Goal: Manage account settings

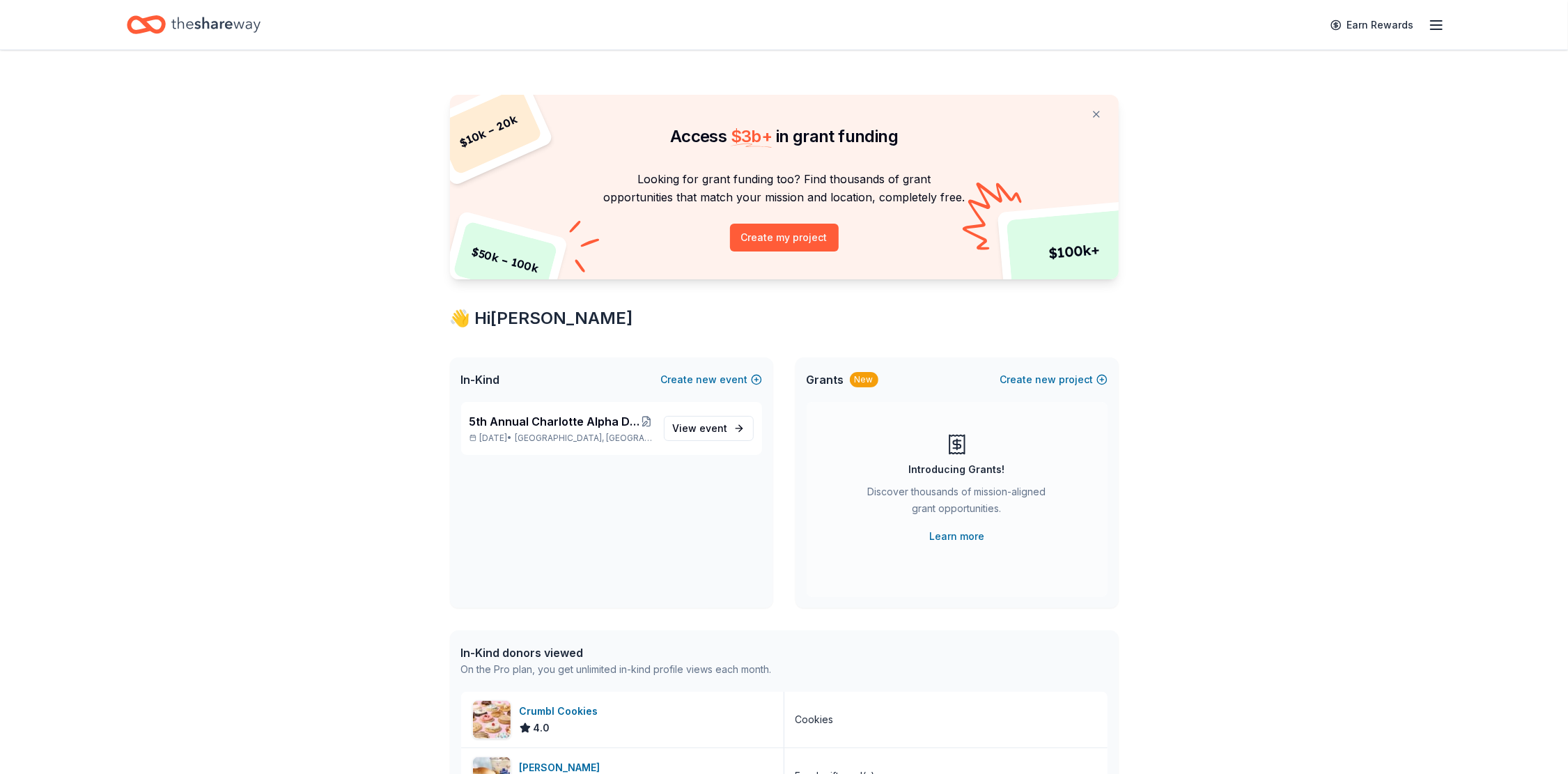
click at [1442, 25] on line "button" at bounding box center [1435, 25] width 11 height 0
click at [1262, 105] on link "Account" at bounding box center [1268, 107] width 44 height 14
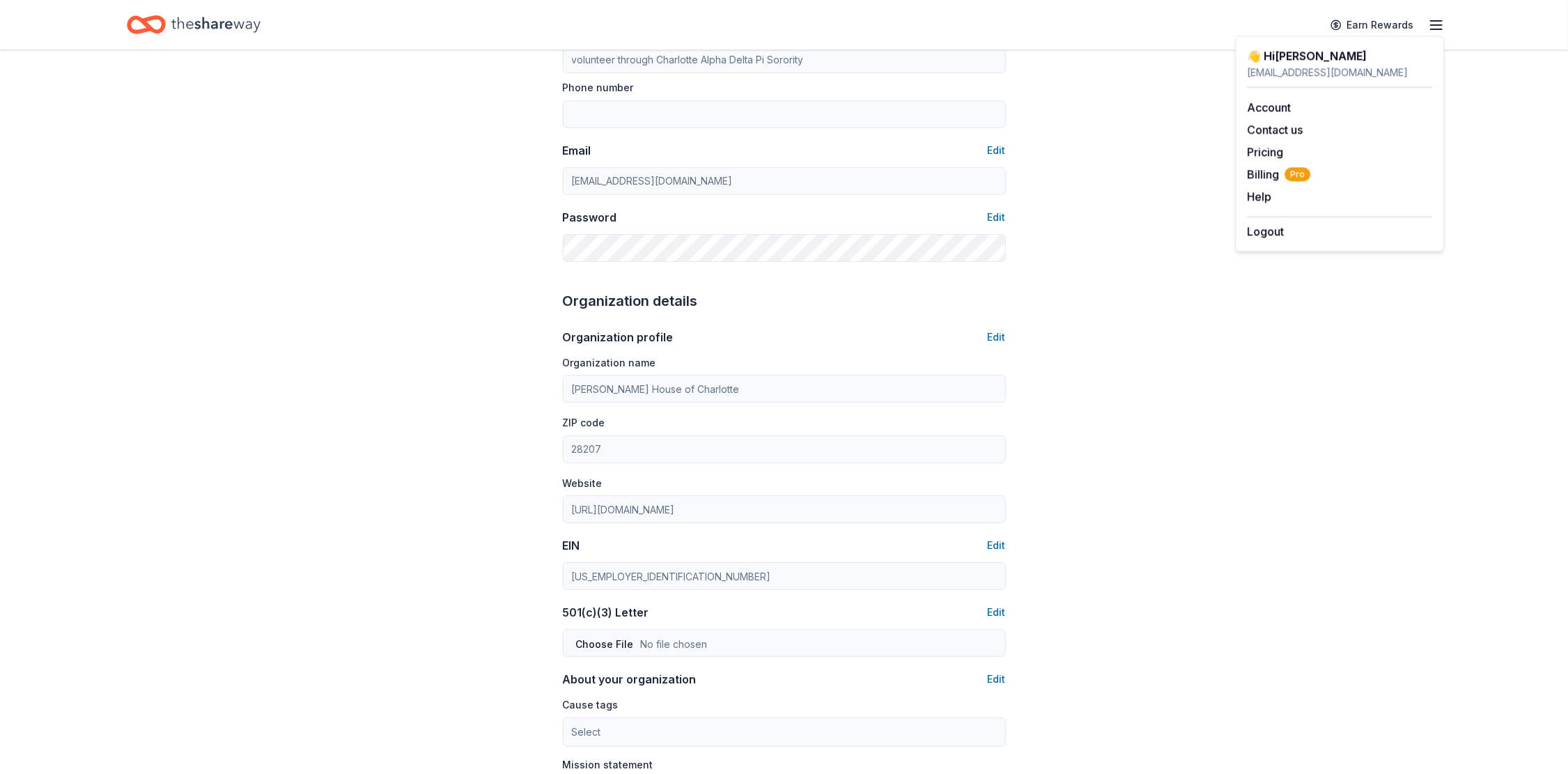
scroll to position [197, 0]
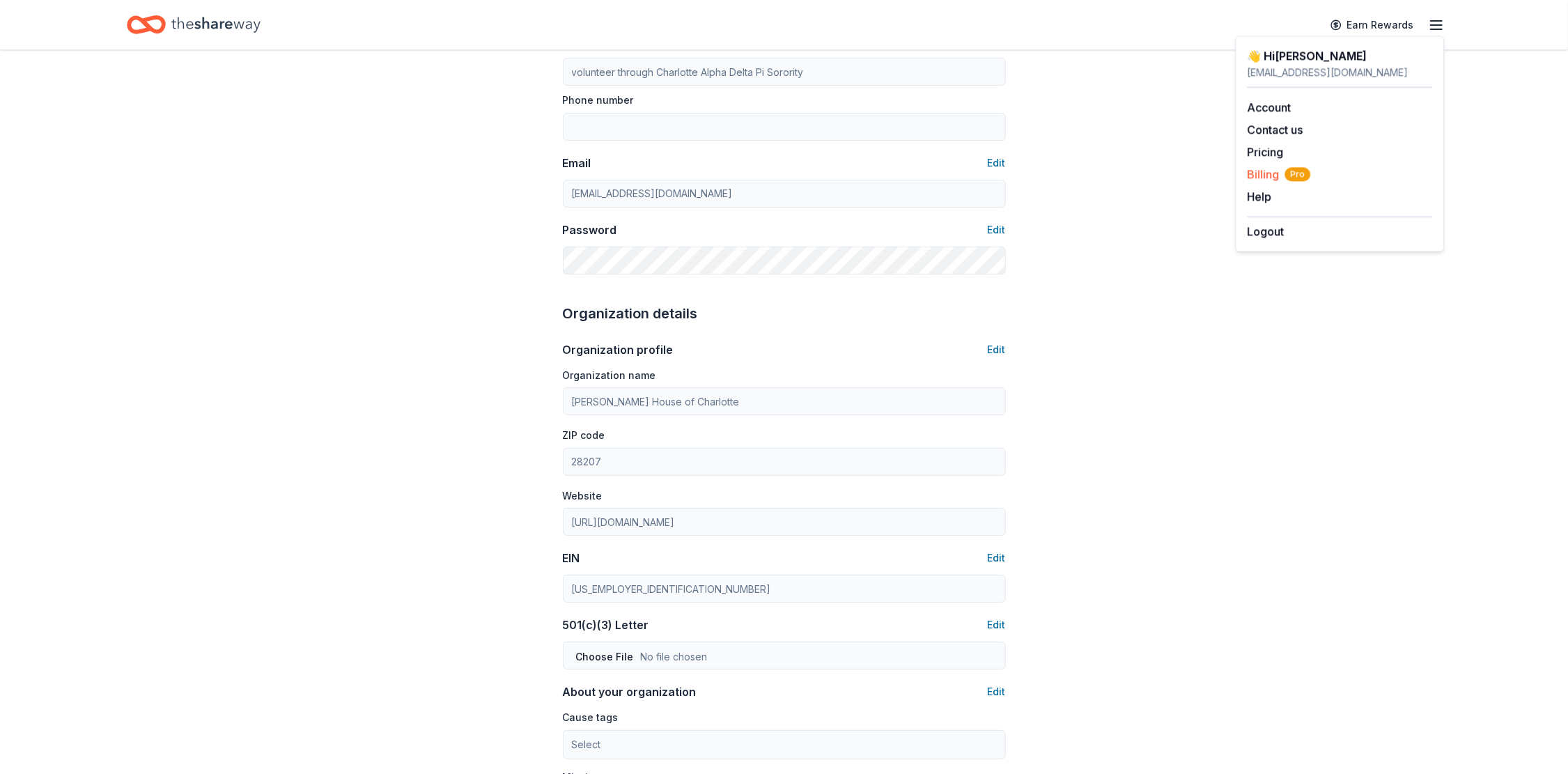
click at [1258, 172] on span "Billing Pro" at bounding box center [1278, 173] width 63 height 16
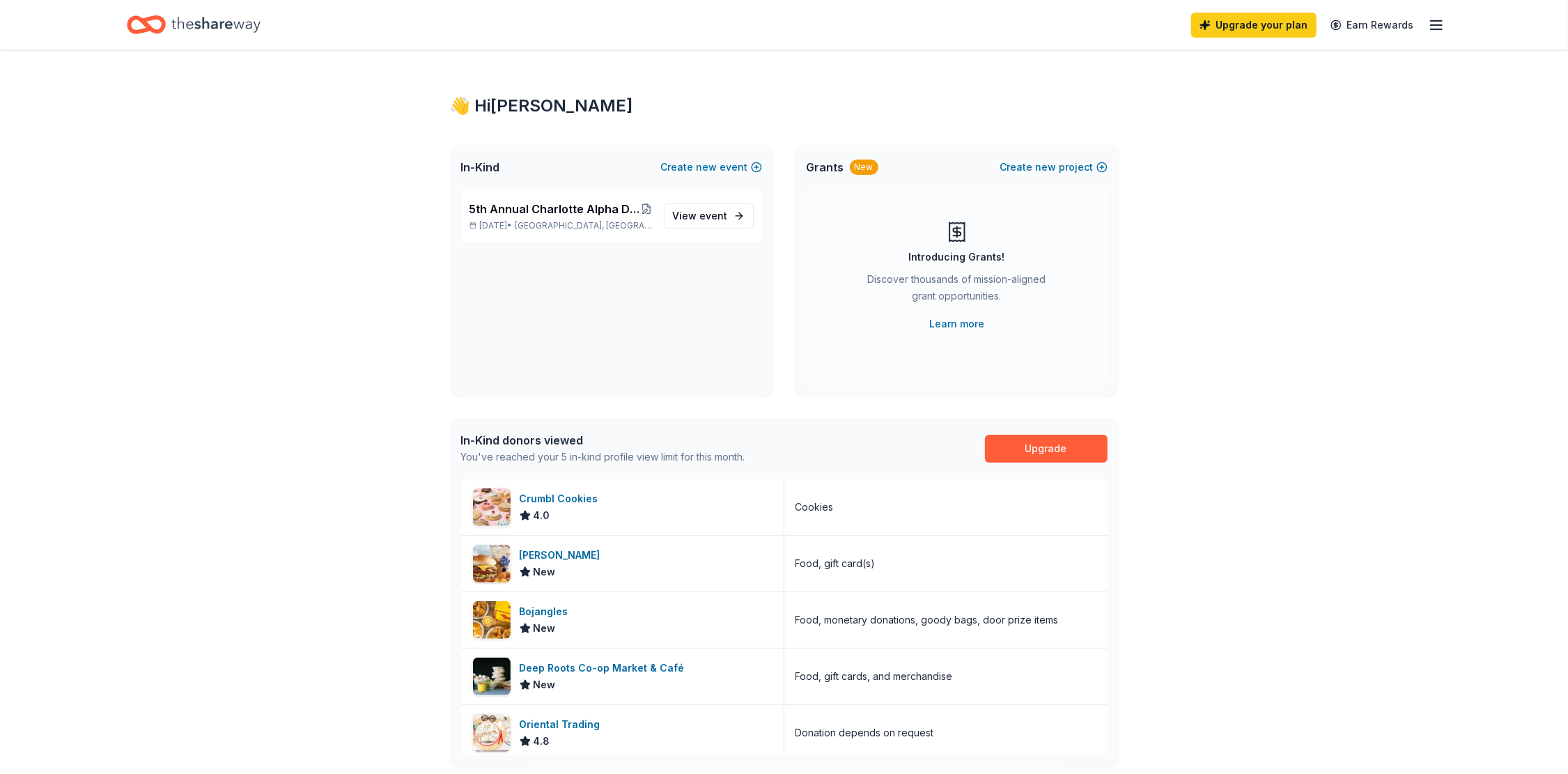
click at [1430, 25] on line "button" at bounding box center [1435, 25] width 11 height 0
click at [1266, 127] on button "Contact us" at bounding box center [1274, 129] width 55 height 16
